Goal: Check status: Check status

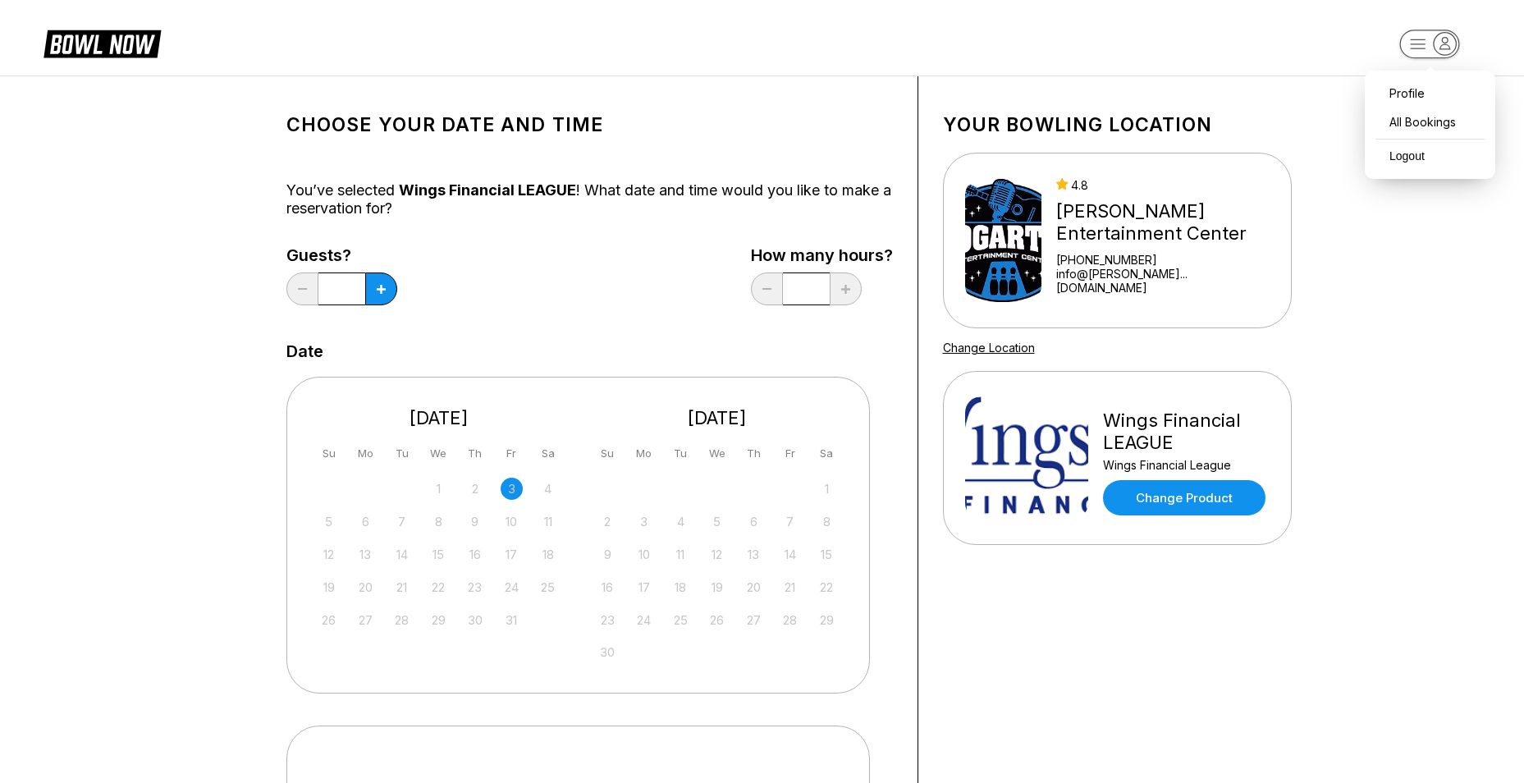
click at [1434, 48] on icon "button" at bounding box center [1444, 44] width 22 height 22
click at [1419, 125] on div "All Bookings" at bounding box center [1430, 121] width 114 height 29
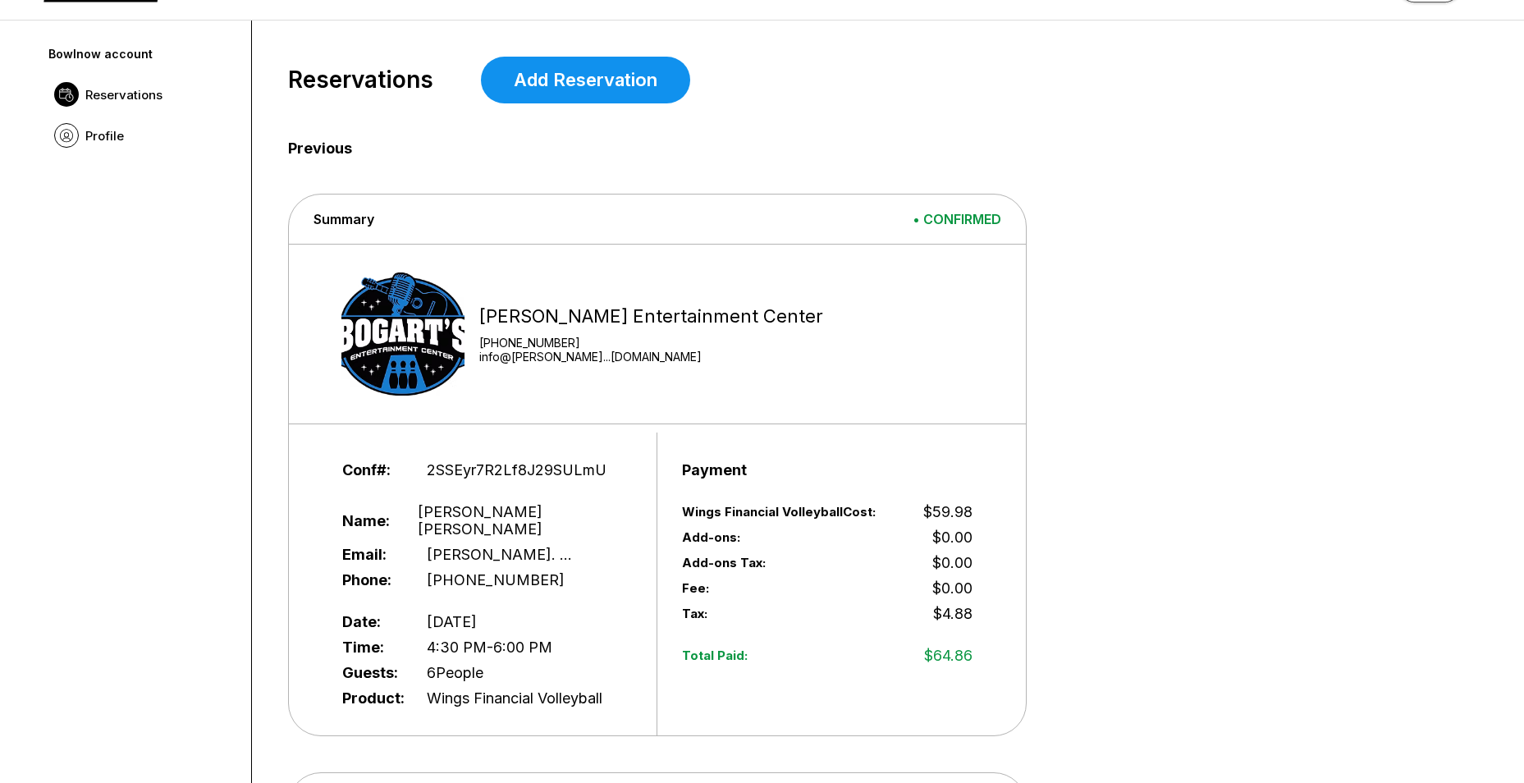
scroll to position [82, 0]
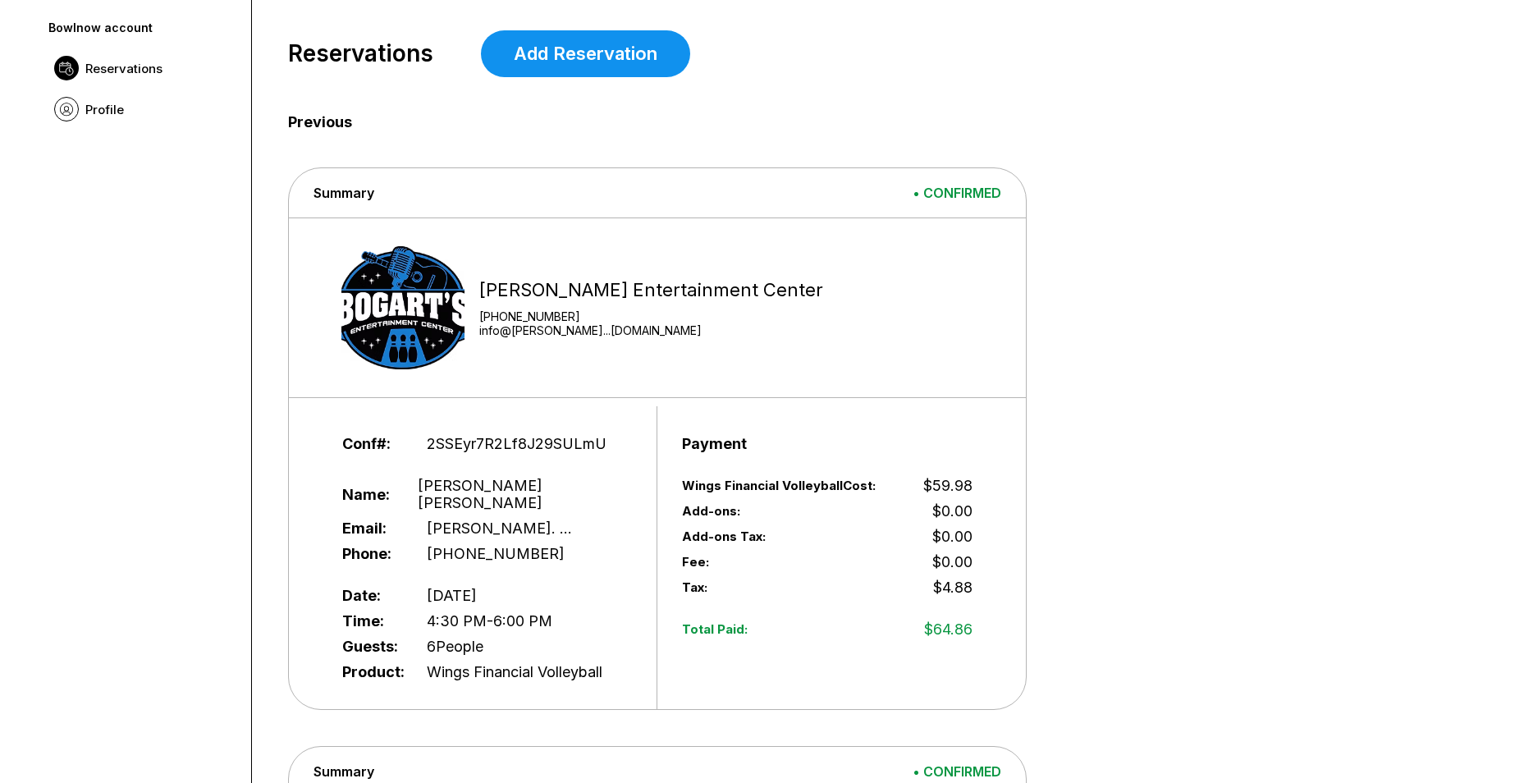
drag, startPoint x: 1095, startPoint y: 371, endPoint x: 1097, endPoint y: 301, distance: 69.8
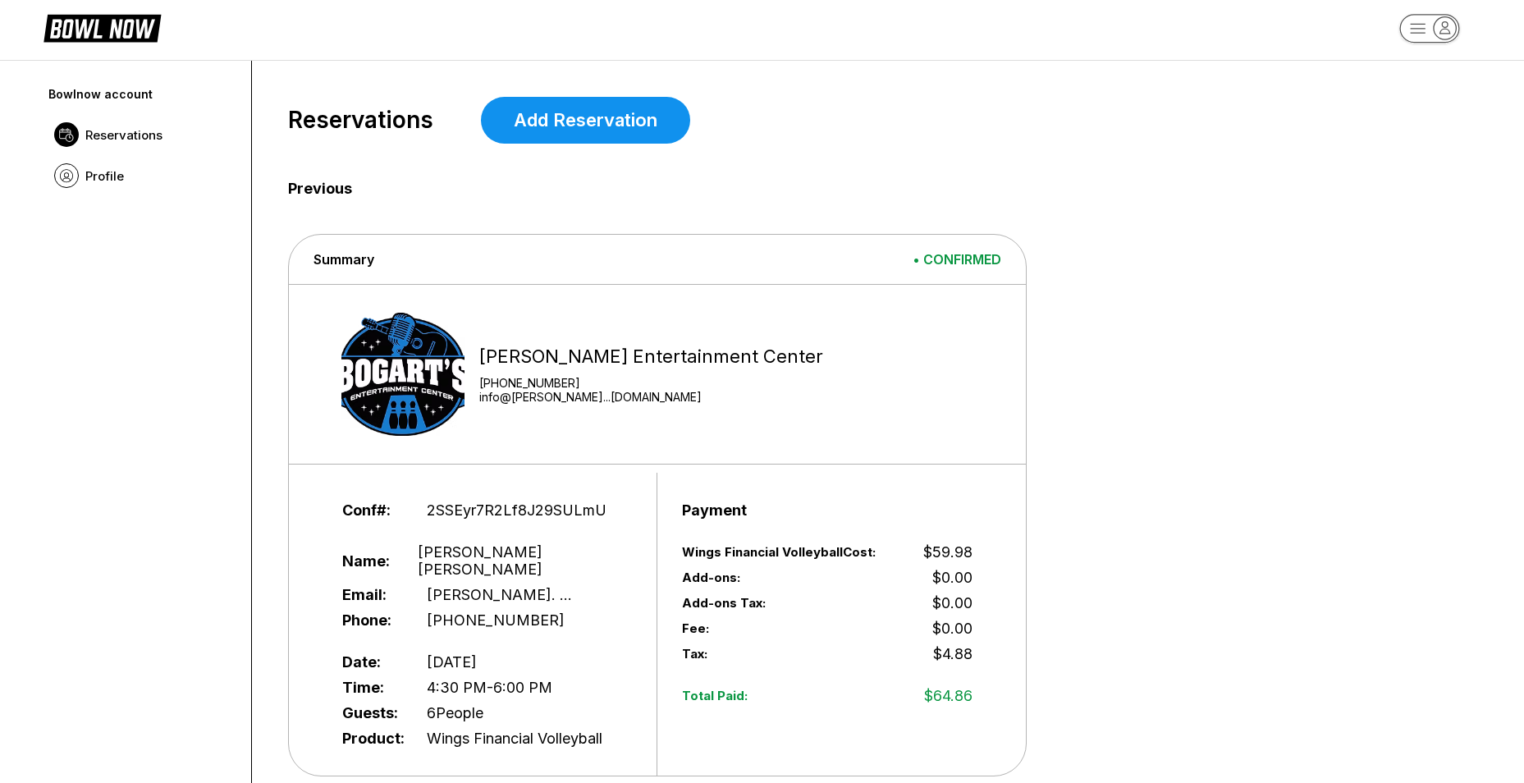
scroll to position [0, 0]
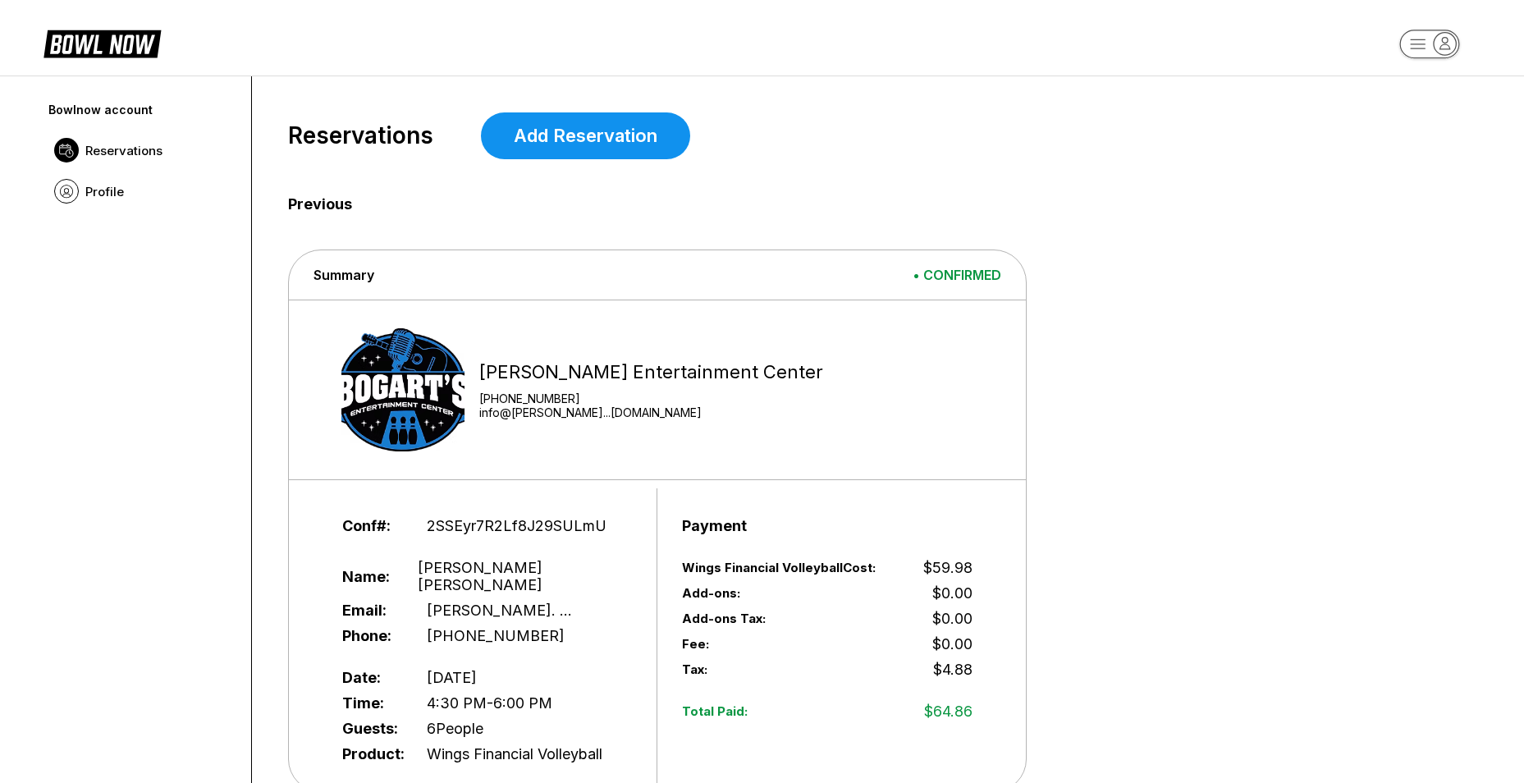
drag, startPoint x: 1183, startPoint y: 269, endPoint x: 1111, endPoint y: 528, distance: 269.1
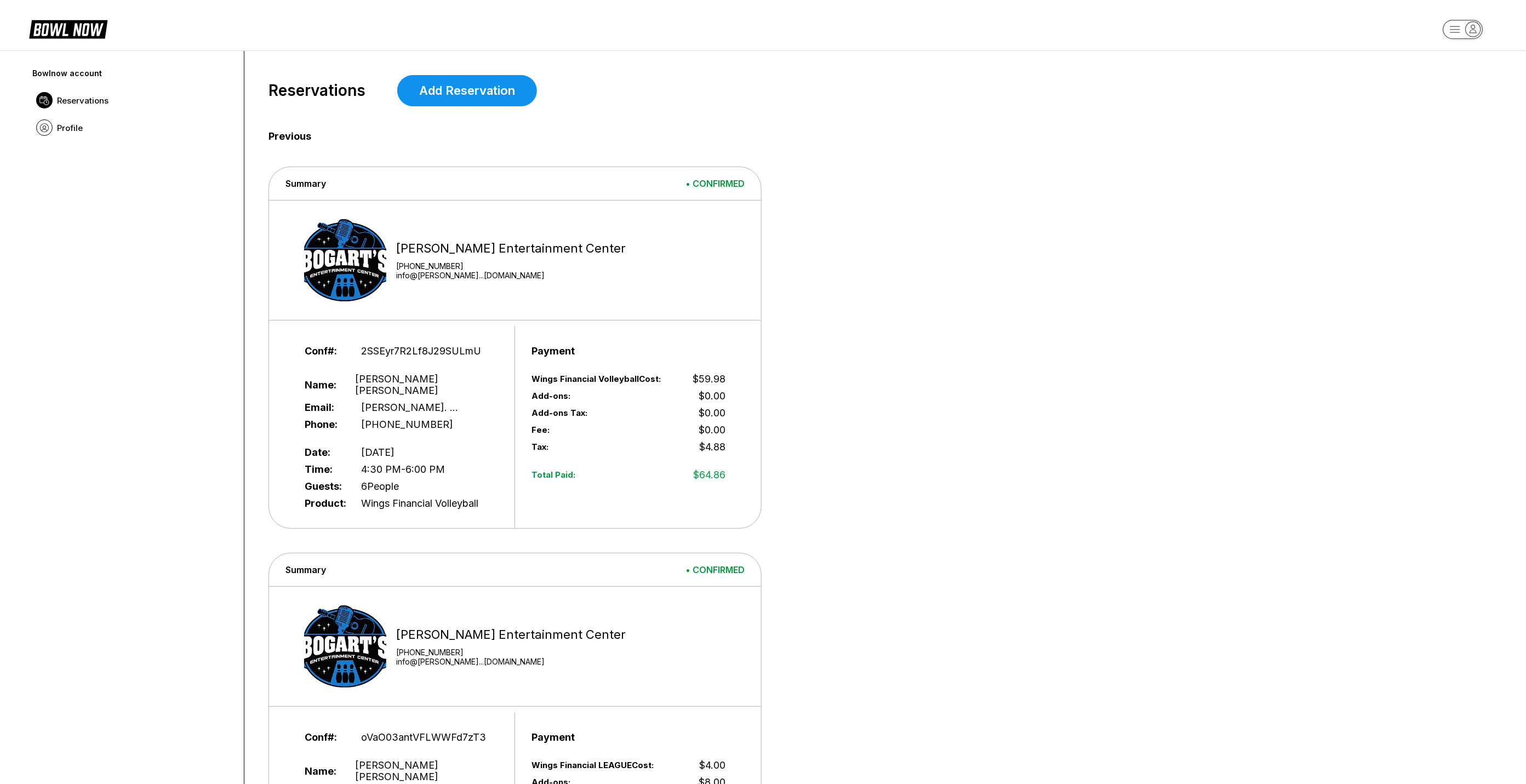
click at [1025, 30] on rect "button" at bounding box center [1463, 29] width 40 height 19
click at [1025, 59] on div "Profile" at bounding box center [1463, 63] width 76 height 19
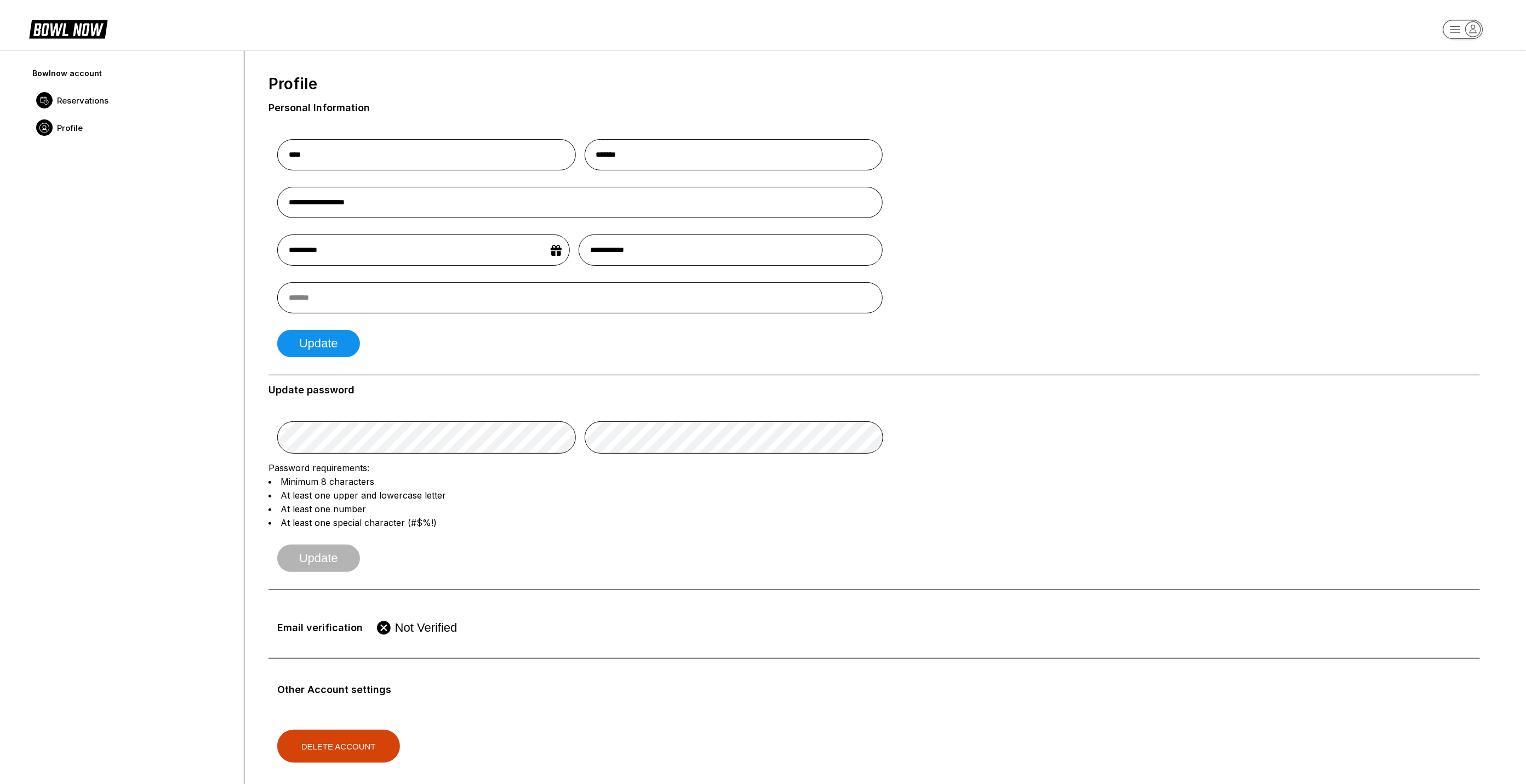
click at [74, 101] on span "Reservations" at bounding box center [82, 101] width 51 height 11
